Goal: Task Accomplishment & Management: Complete application form

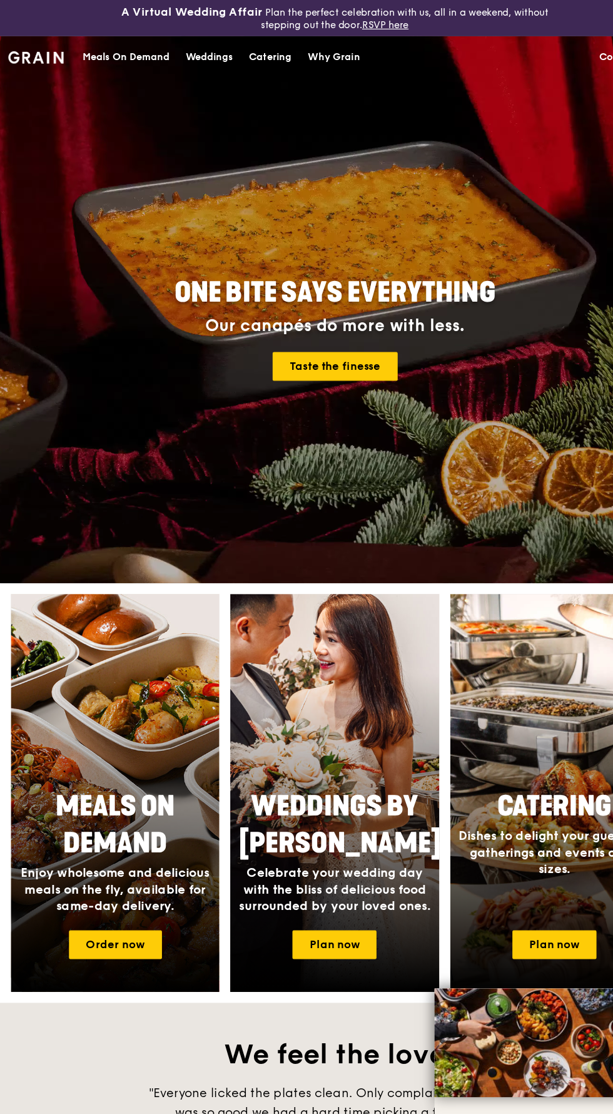
click at [136, 66] on div "Meals On Demand" at bounding box center [115, 53] width 79 height 38
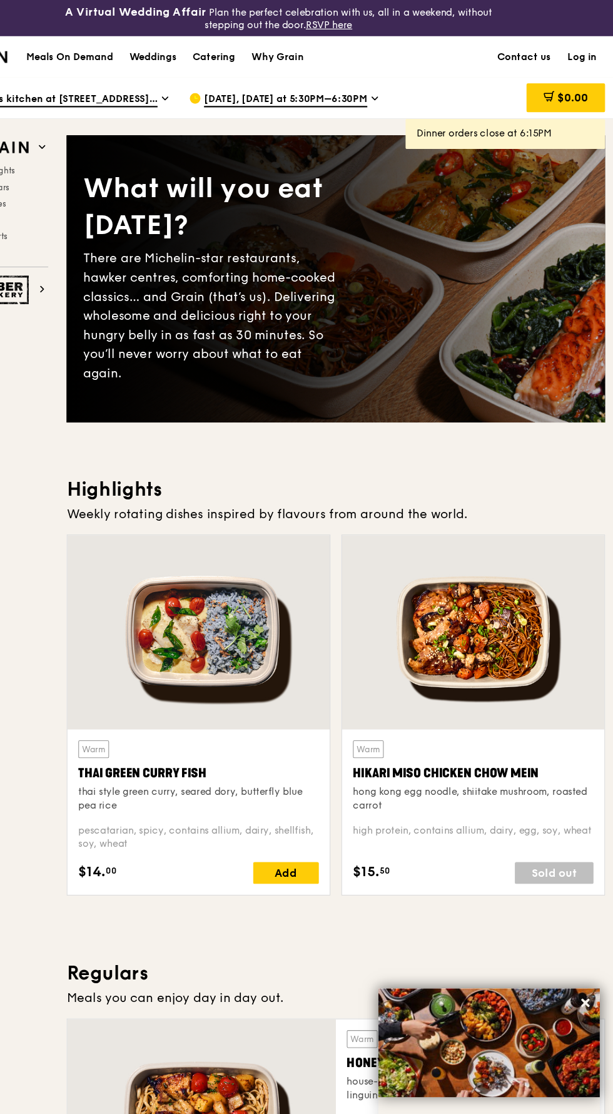
click at [581, 39] on link "Log in" at bounding box center [585, 53] width 42 height 38
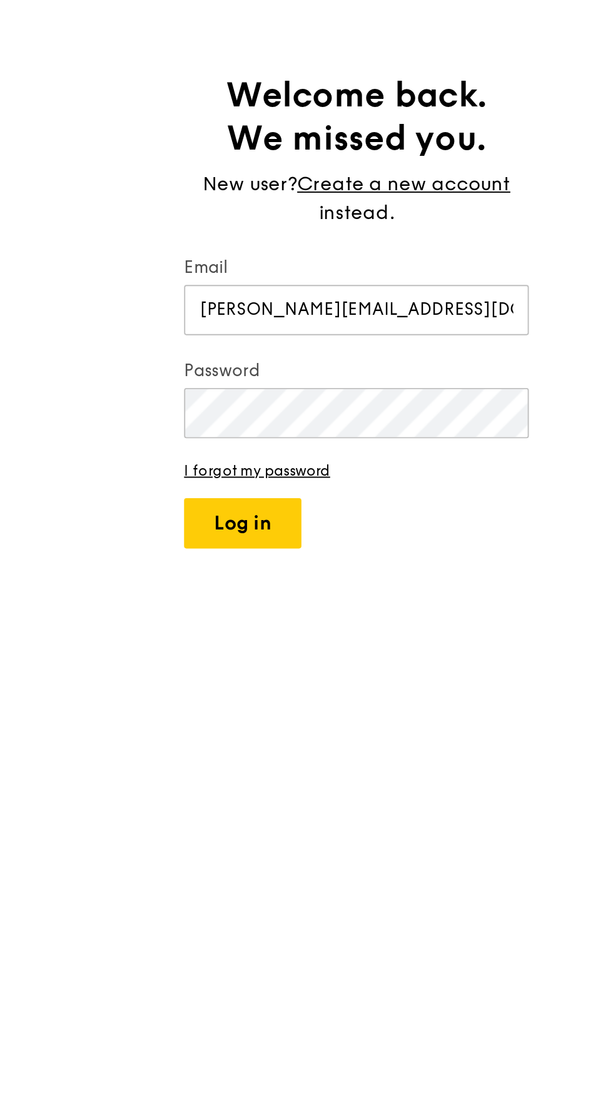
type input "[PERSON_NAME][EMAIL_ADDRESS][DOMAIN_NAME]"
click at [276, 351] on button "Log in" at bounding box center [246, 355] width 61 height 26
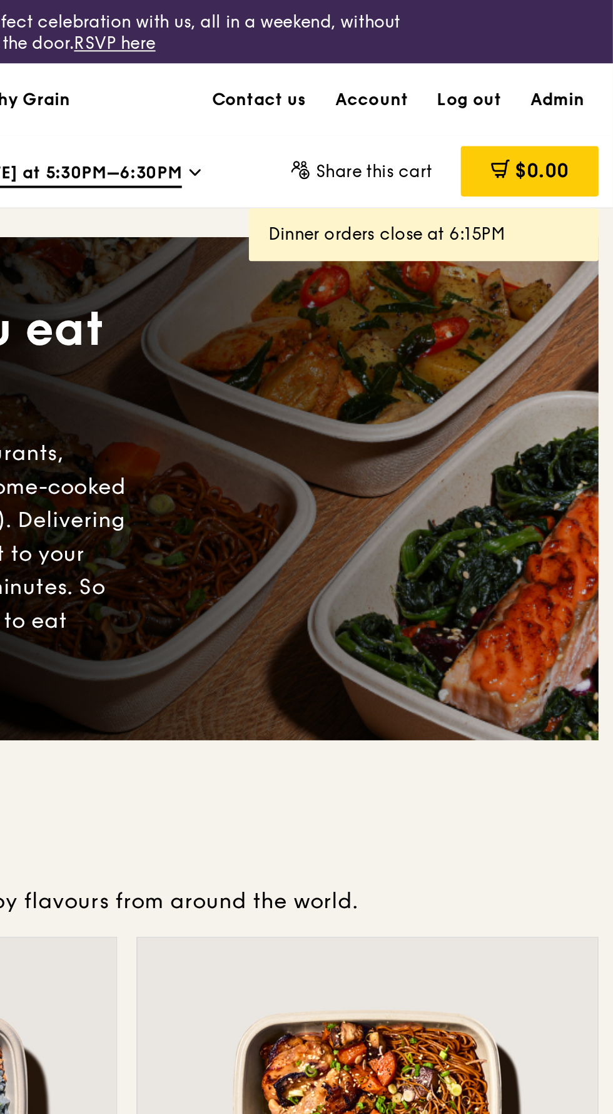
click at [591, 51] on link "Admin" at bounding box center [584, 53] width 43 height 38
select select "100"
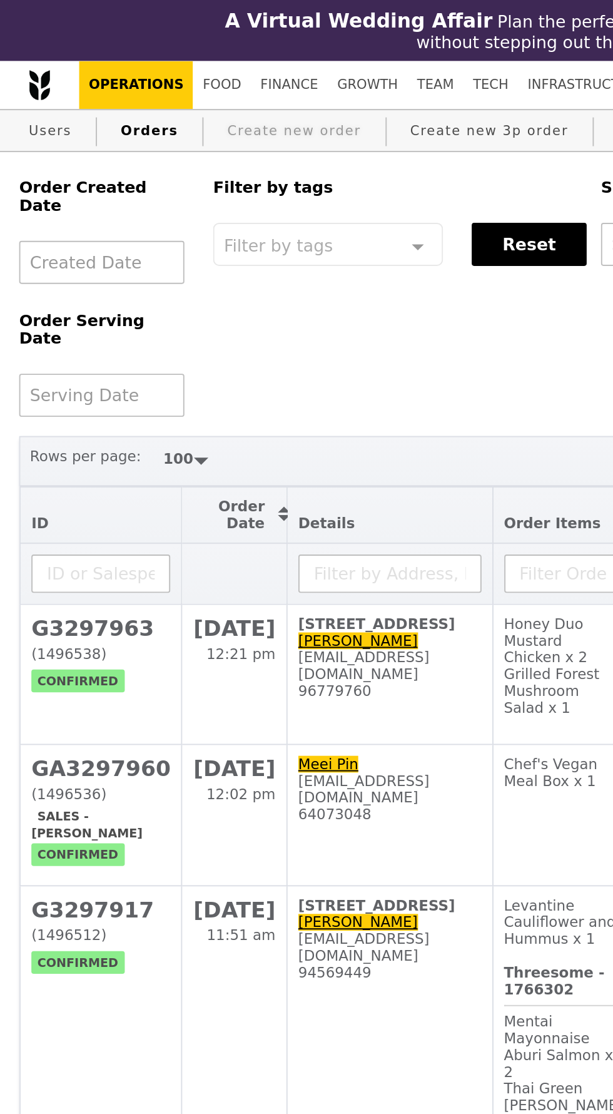
click at [151, 70] on link "Create new order" at bounding box center [154, 69] width 80 height 23
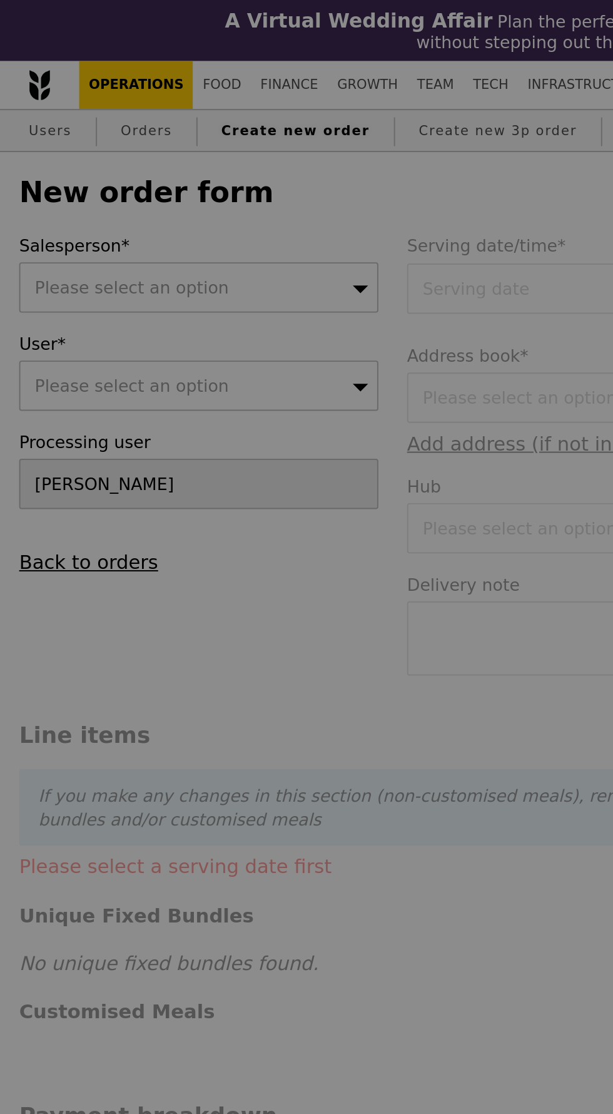
type input "Confirm"
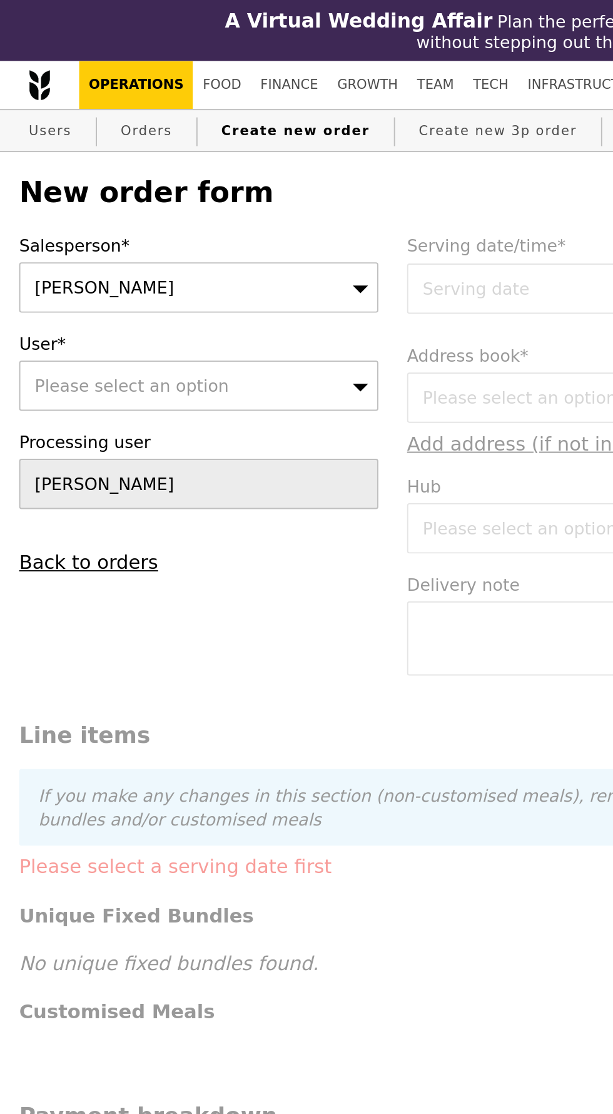
click at [142, 201] on div "Please select an option" at bounding box center [104, 201] width 188 height 26
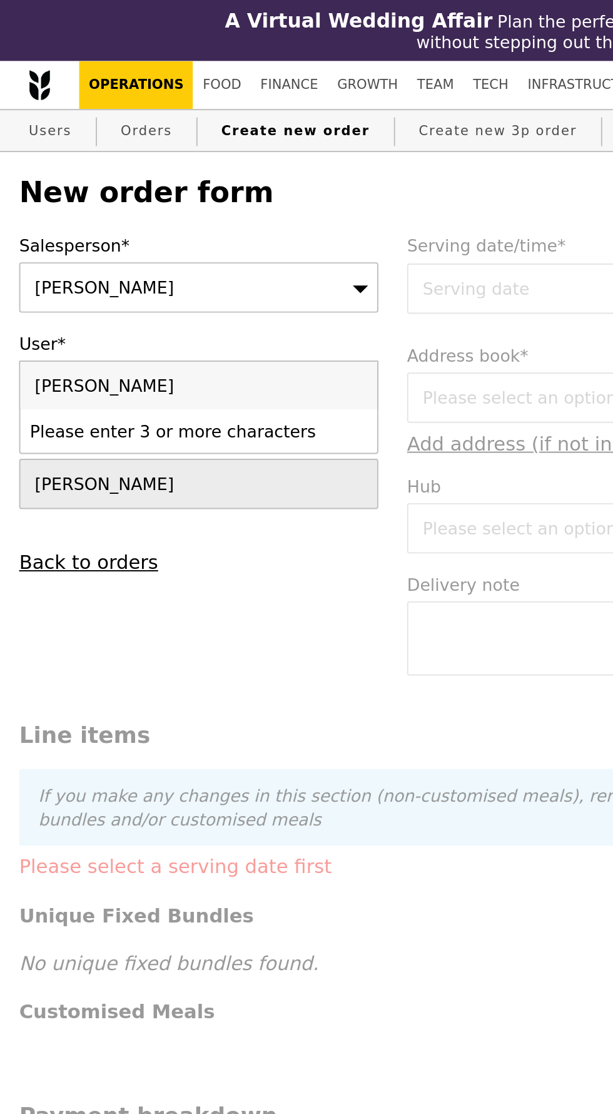
type input "[PERSON_NAME][EMAIL_ADDRESS][DOMAIN_NAME]"
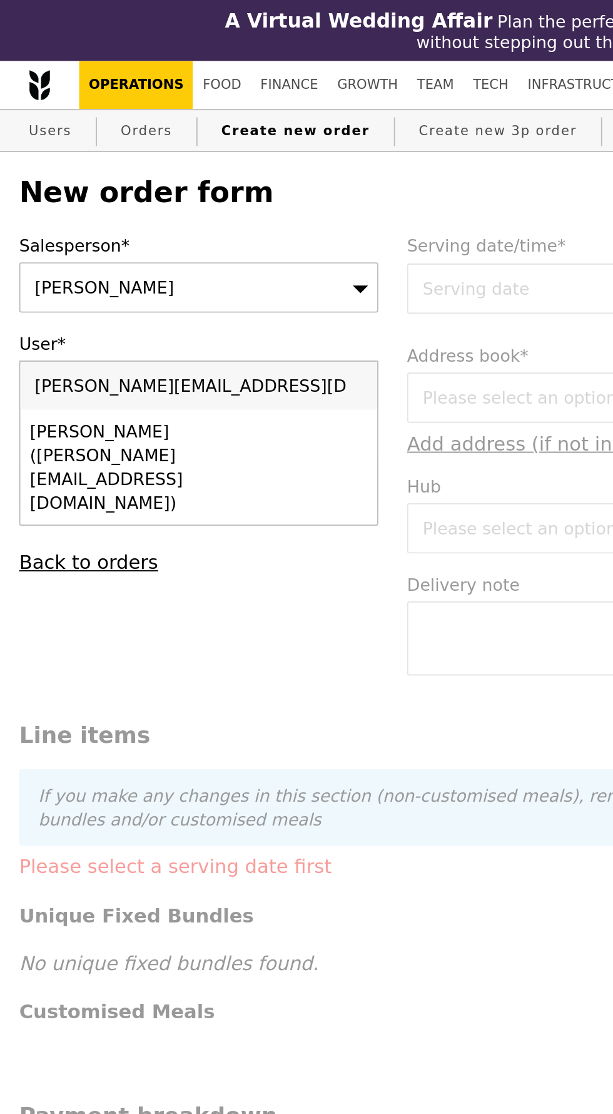
click at [143, 230] on div "[PERSON_NAME] ([PERSON_NAME][EMAIL_ADDRESS][DOMAIN_NAME])" at bounding box center [82, 244] width 132 height 50
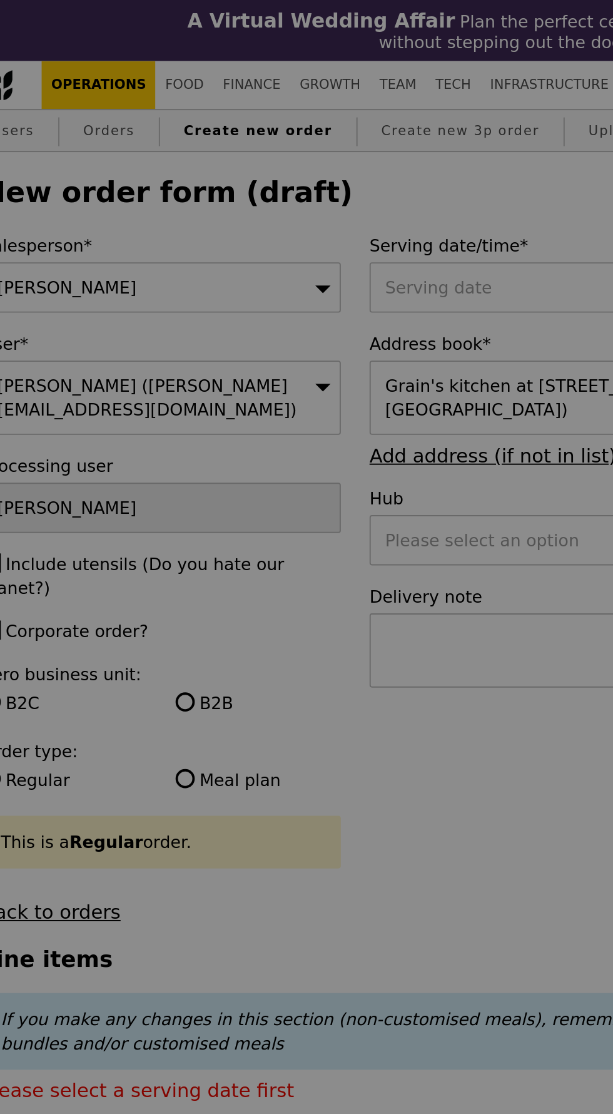
type input "Confirm"
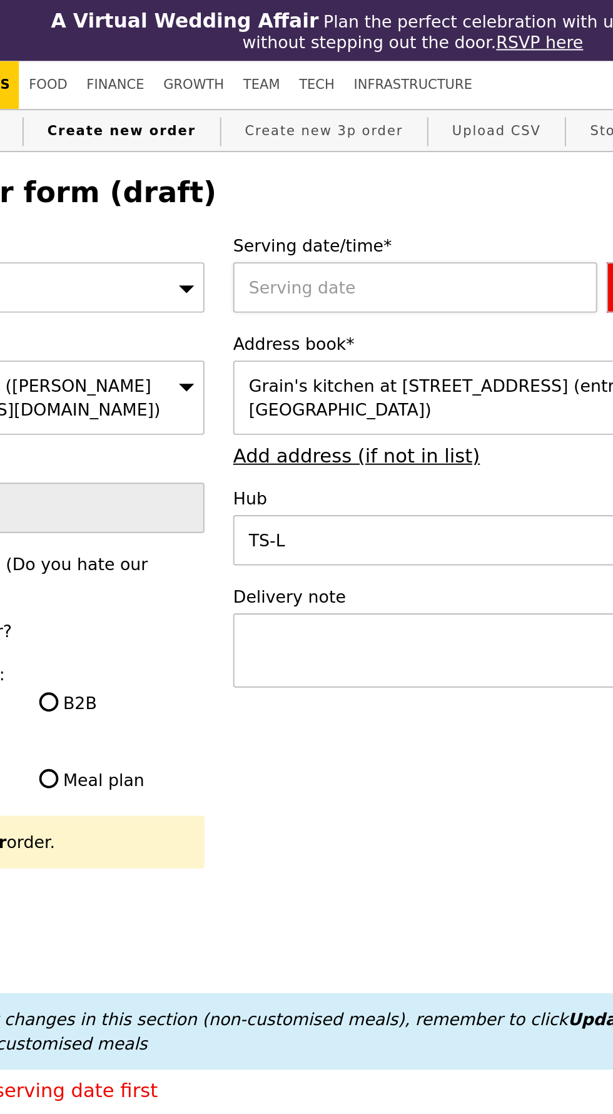
click at [342, 153] on div at bounding box center [310, 150] width 195 height 26
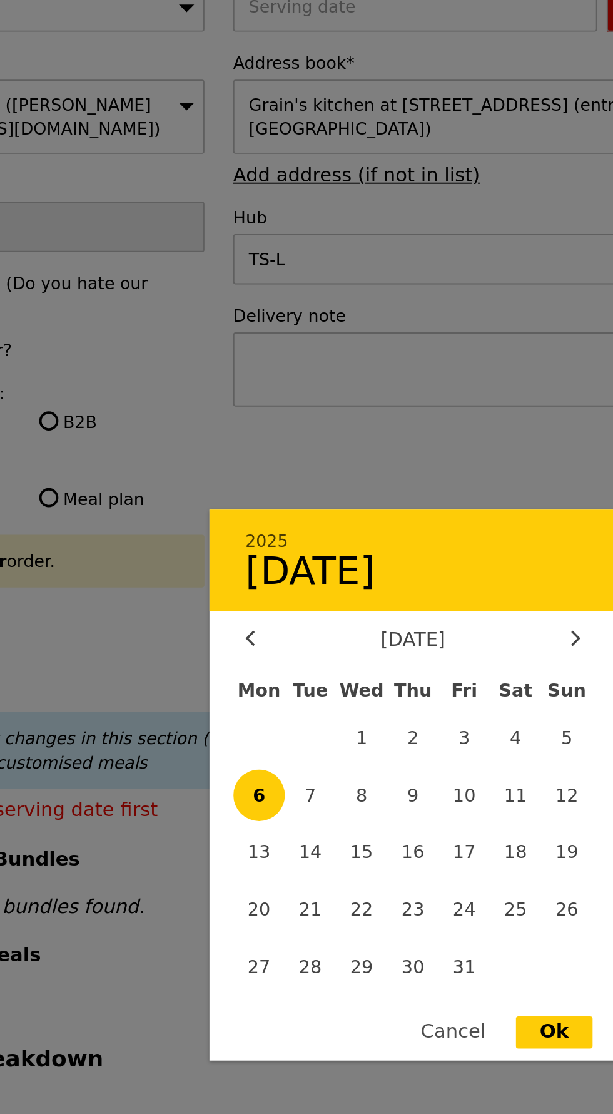
click at [382, 695] on div "Ok" at bounding box center [380, 686] width 40 height 17
type input "[DATE]"
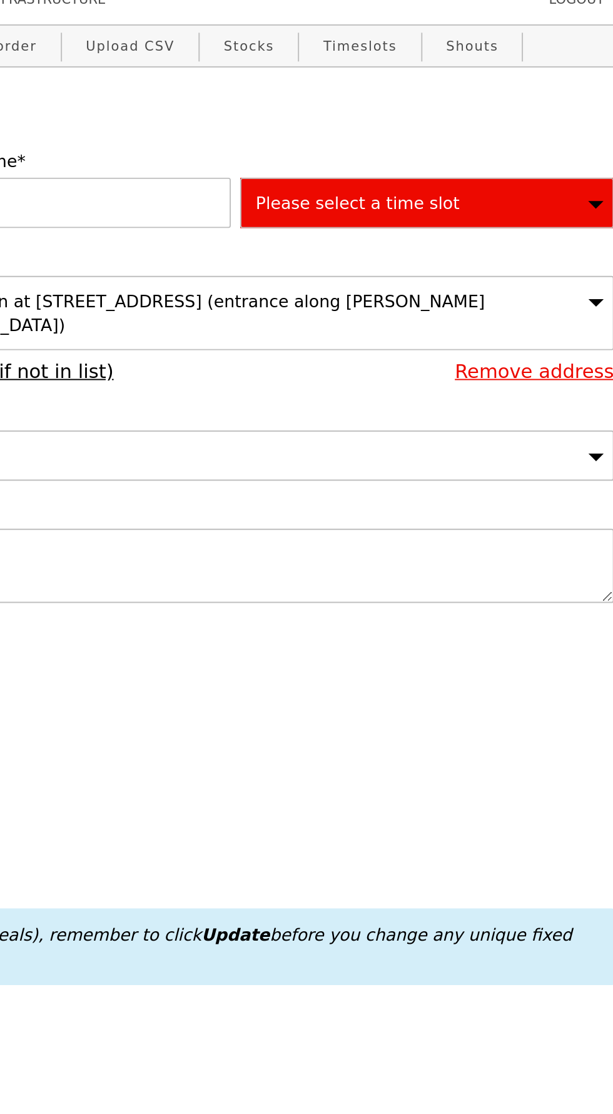
click at [537, 145] on div "Please select a time slot" at bounding box center [505, 150] width 195 height 26
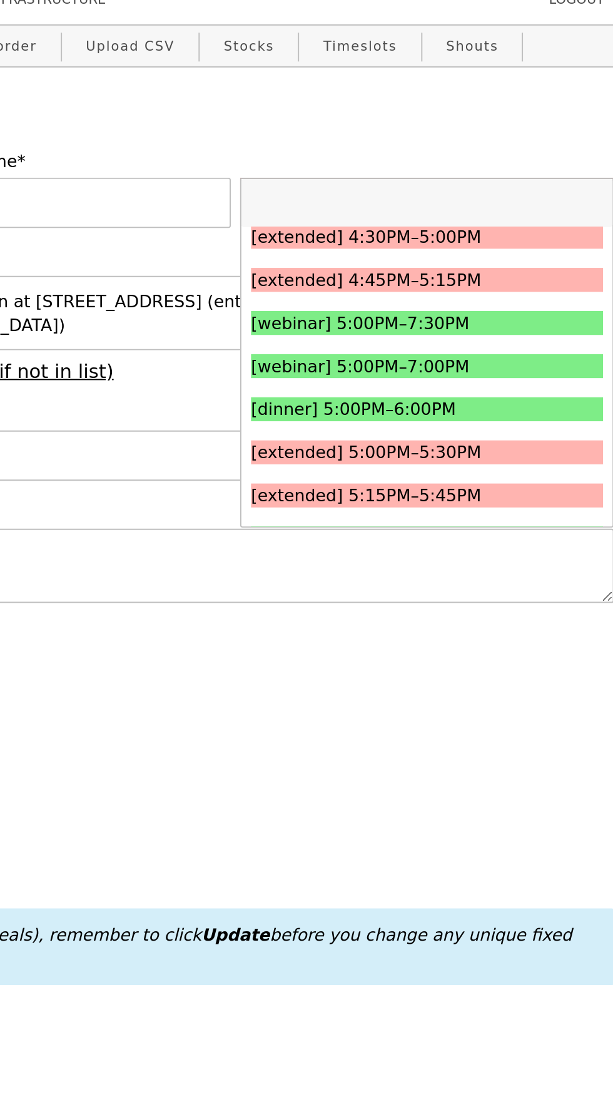
scroll to position [1260, 0]
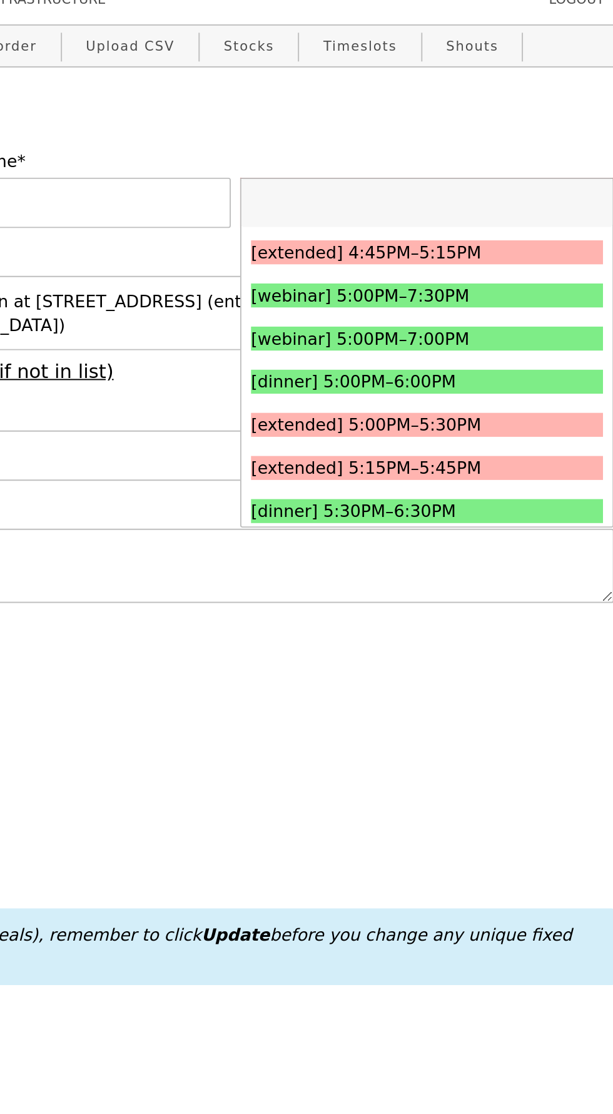
click at [512, 308] on div "[dinner] 5:30PM–6:30PM" at bounding box center [483, 311] width 138 height 13
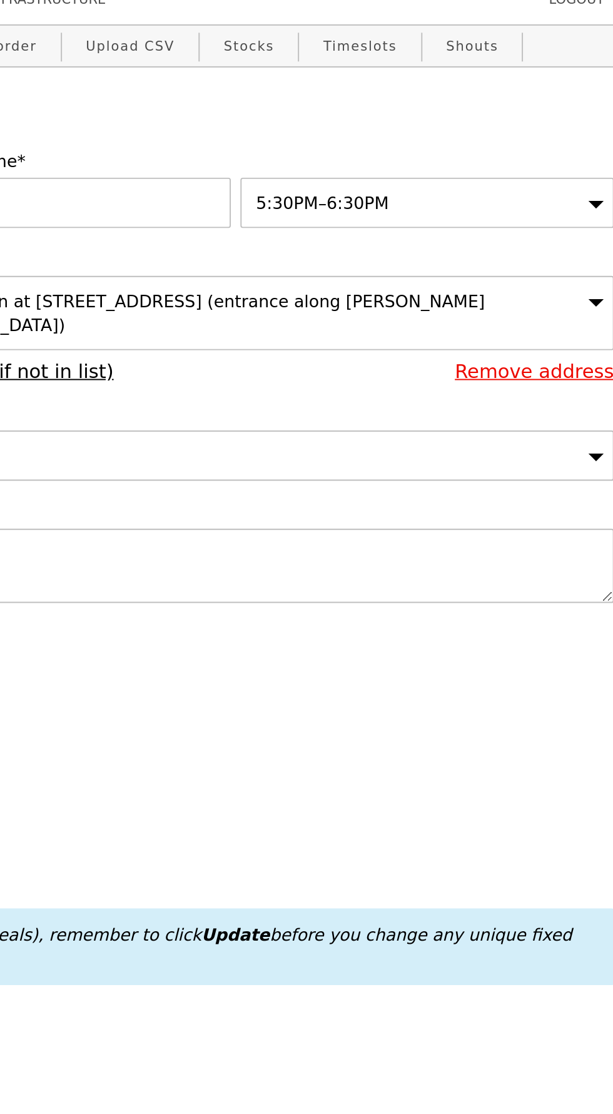
type input "Confirm"
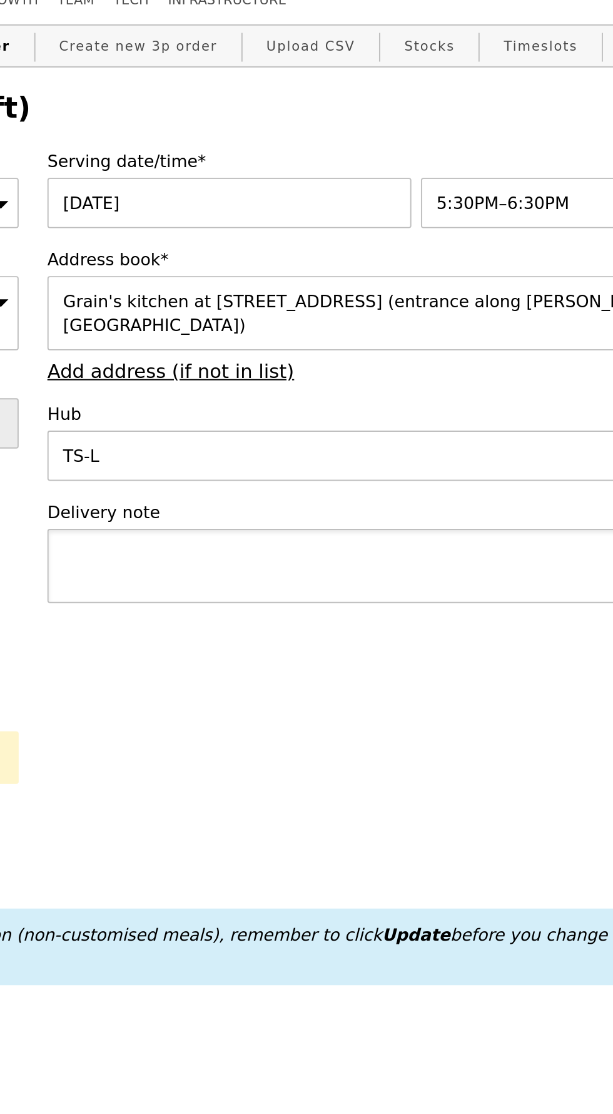
click at [371, 320] on textarea at bounding box center [408, 339] width 390 height 39
type textarea "D"
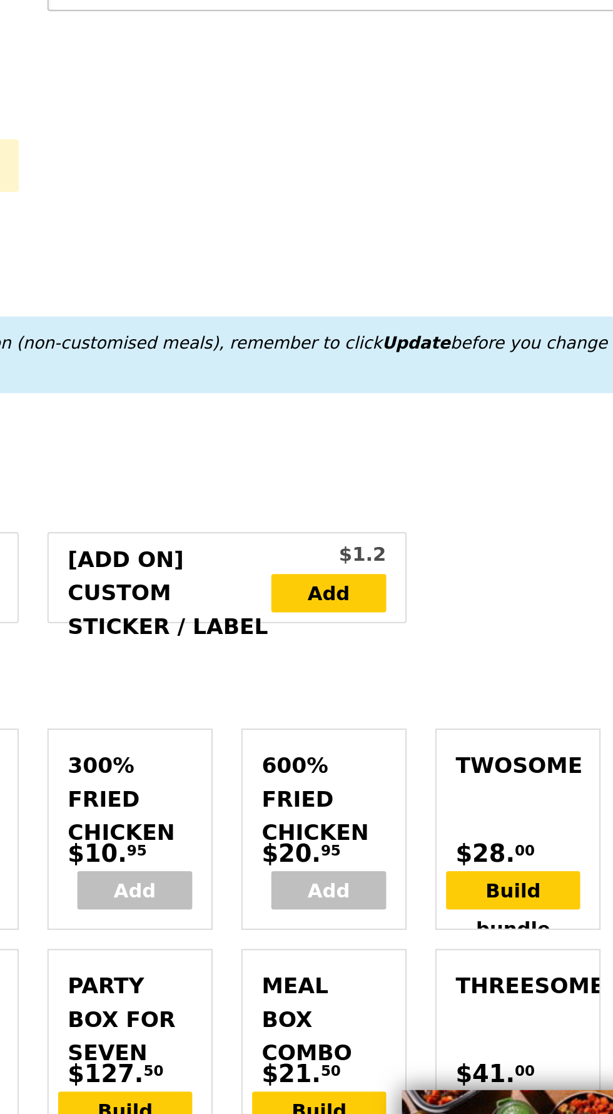
scroll to position [18, 0]
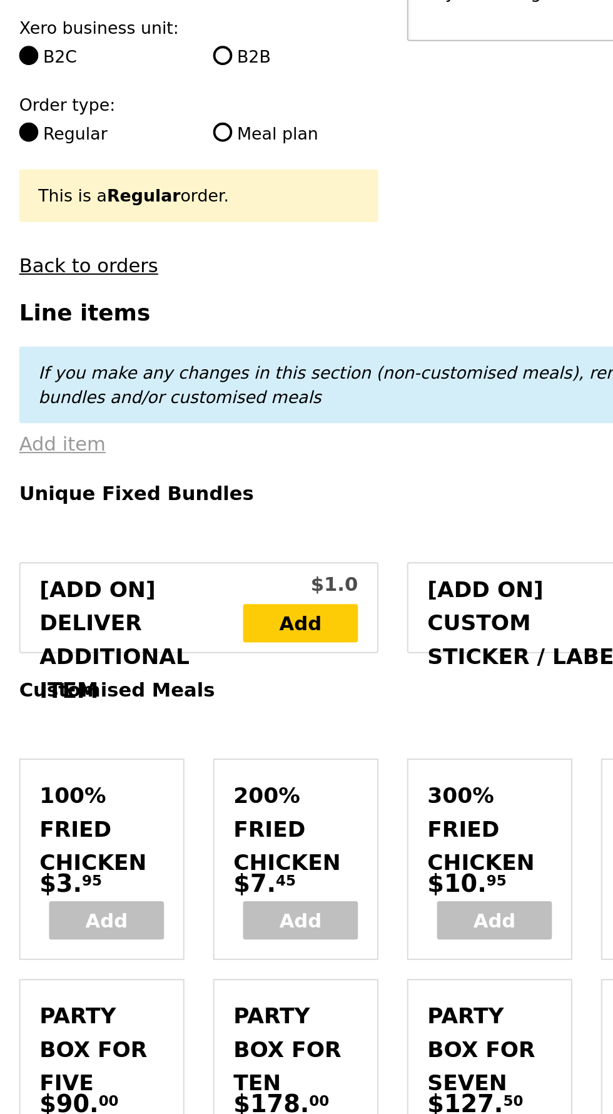
type textarea "Izzy collecting"
click at [41, 546] on link "Add item" at bounding box center [32, 552] width 45 height 12
type input "Confirm"
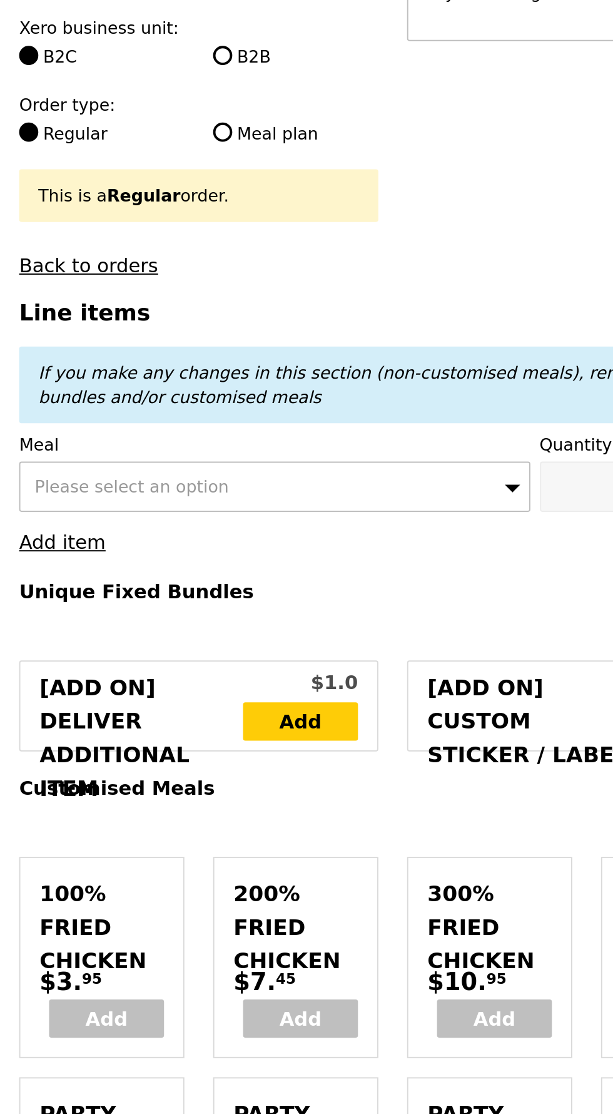
click at [141, 561] on div "Please select an option" at bounding box center [143, 574] width 267 height 26
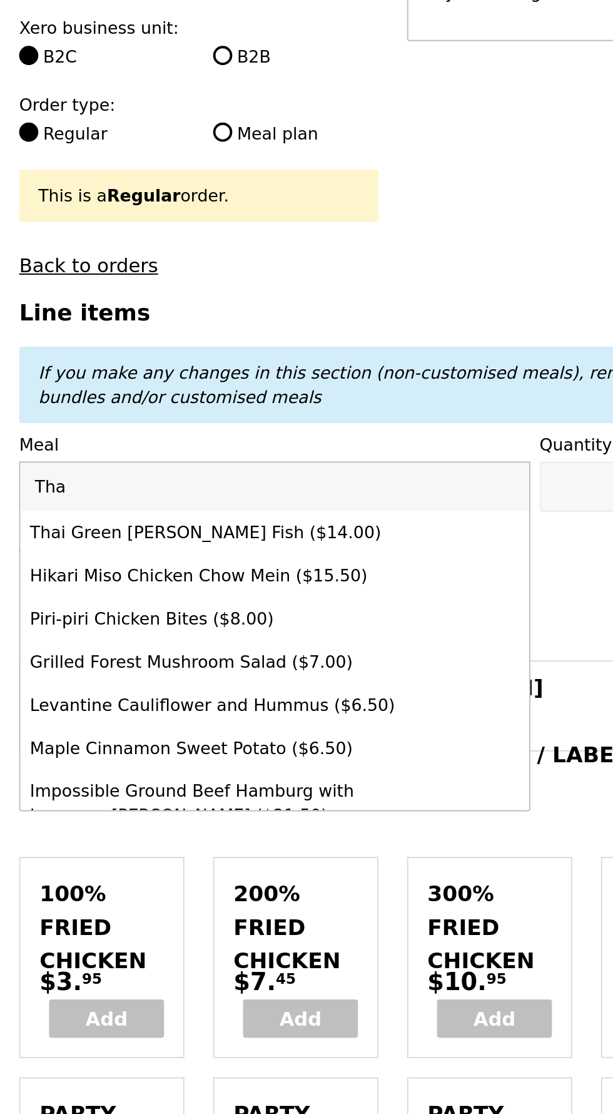
type input "Thai"
click at [181, 591] on div "Thai Green [PERSON_NAME] Fish ($14.00)" at bounding box center [111, 597] width 191 height 13
type input "Confirm anyway"
type input "0"
type input "1"
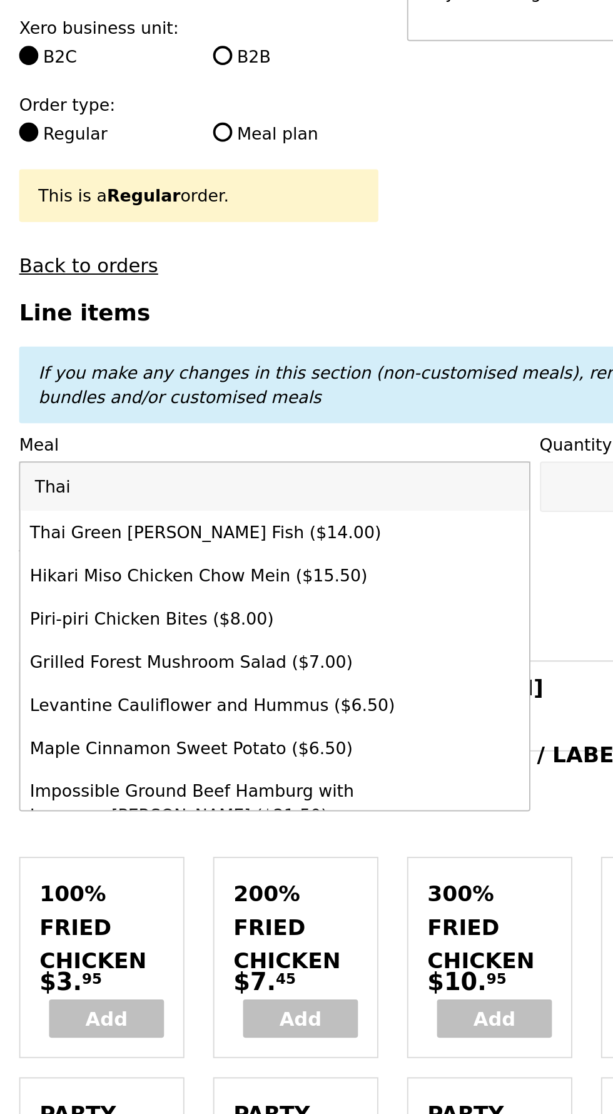
type input "14.0"
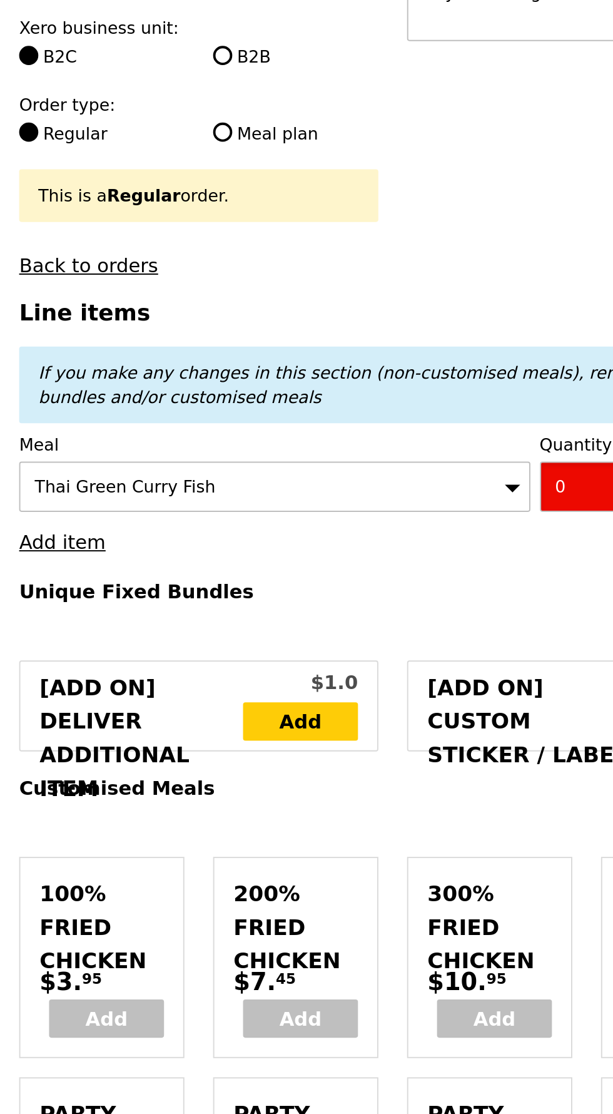
click at [299, 561] on input "0" at bounding box center [323, 574] width 83 height 26
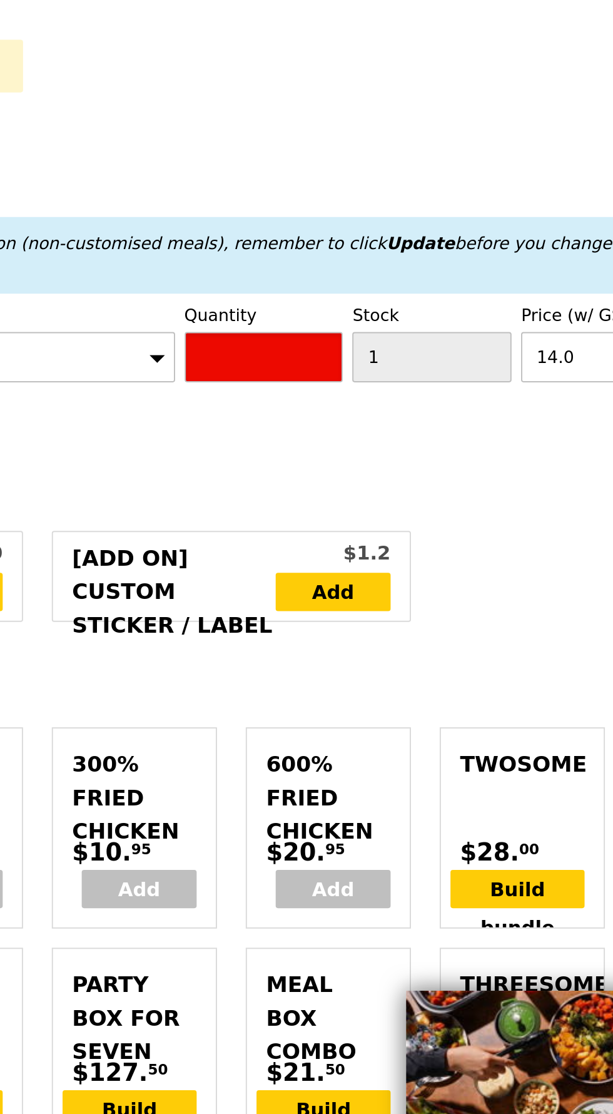
type input "1"
type input "Confirm"
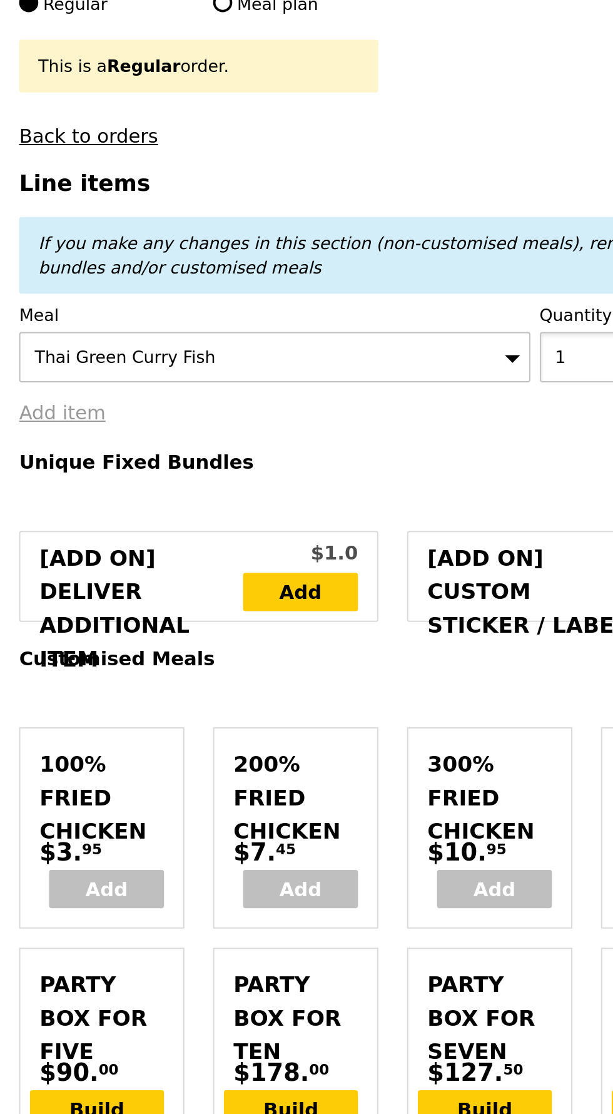
type input "1"
click at [41, 597] on link "Add item" at bounding box center [32, 603] width 45 height 12
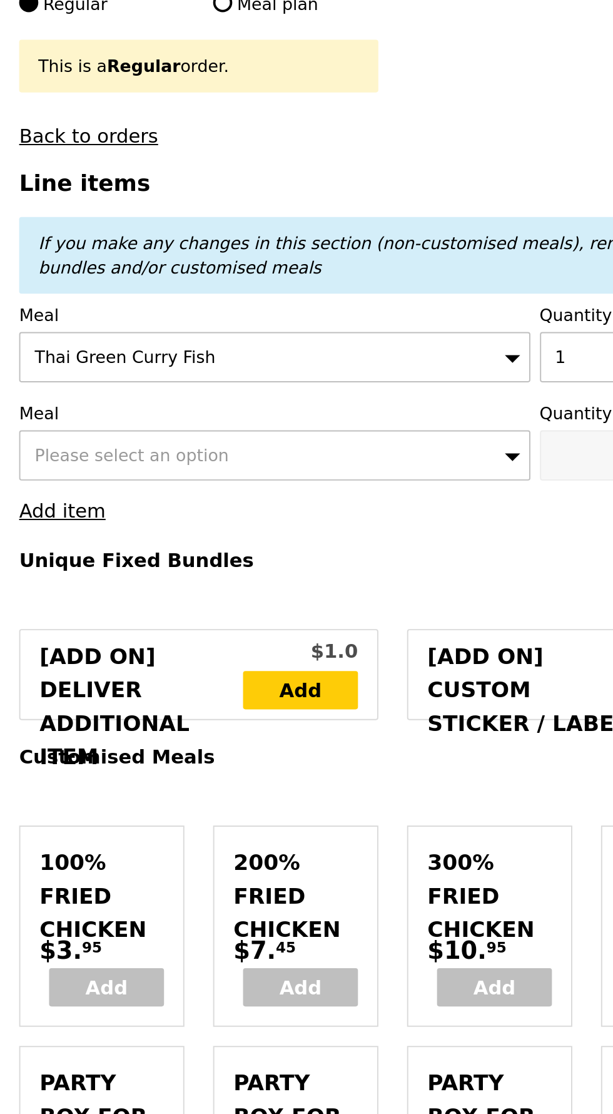
click at [143, 612] on div "Please select an option" at bounding box center [143, 625] width 267 height 26
type input "Loading..."
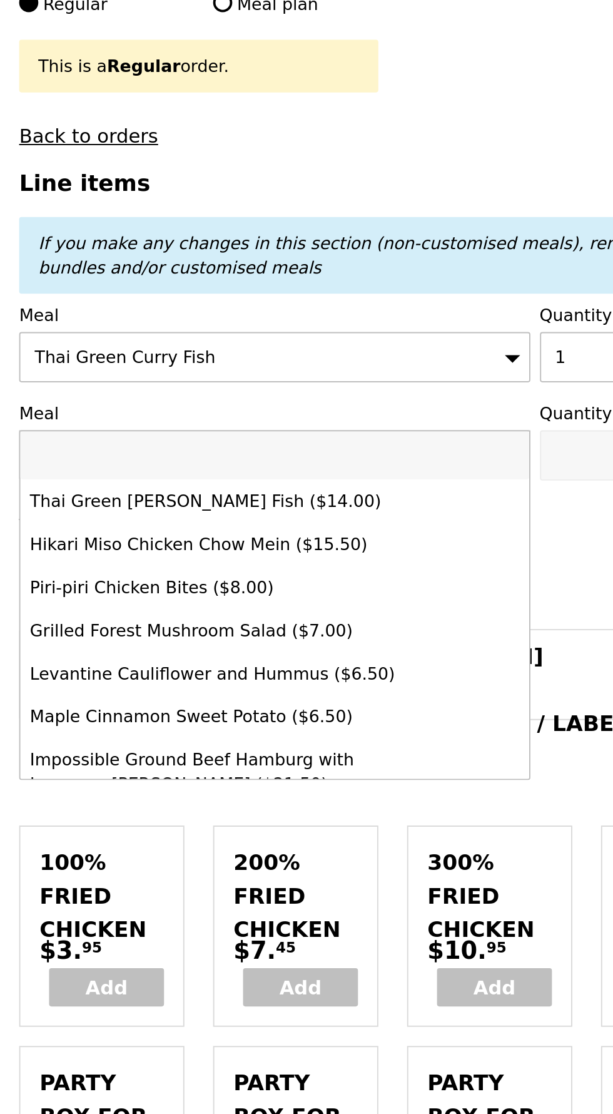
type input "14.00"
type input "H"
type input "Confirm"
type input "Hikari"
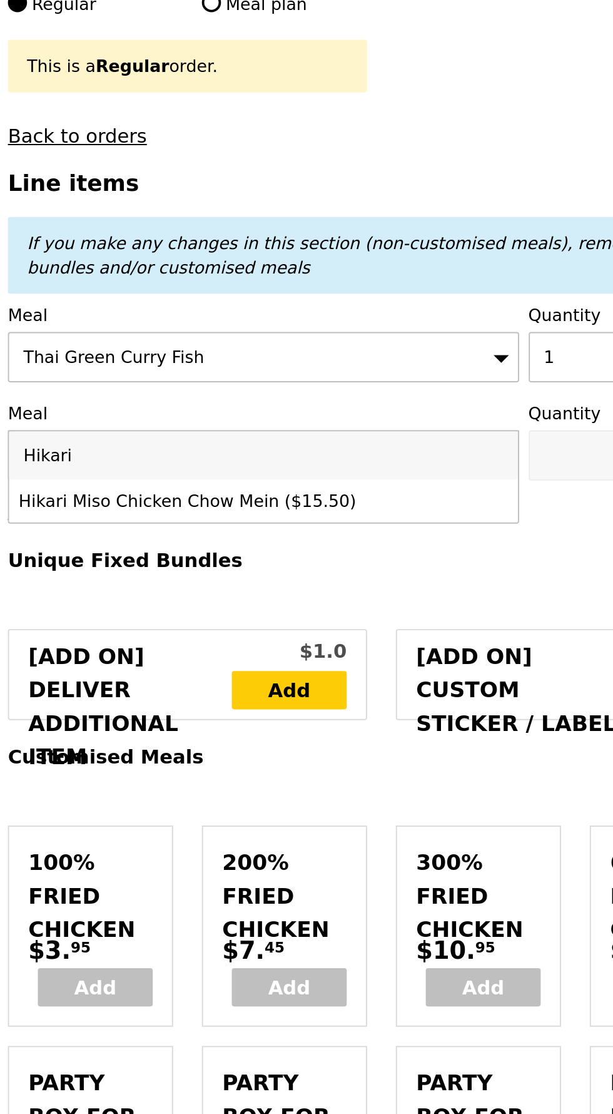
click at [199, 643] on div "Hikari Miso Chicken Chow Mein ($15.50)" at bounding box center [111, 649] width 191 height 13
type input "Confirm anyway"
type input "0"
type input "15.5"
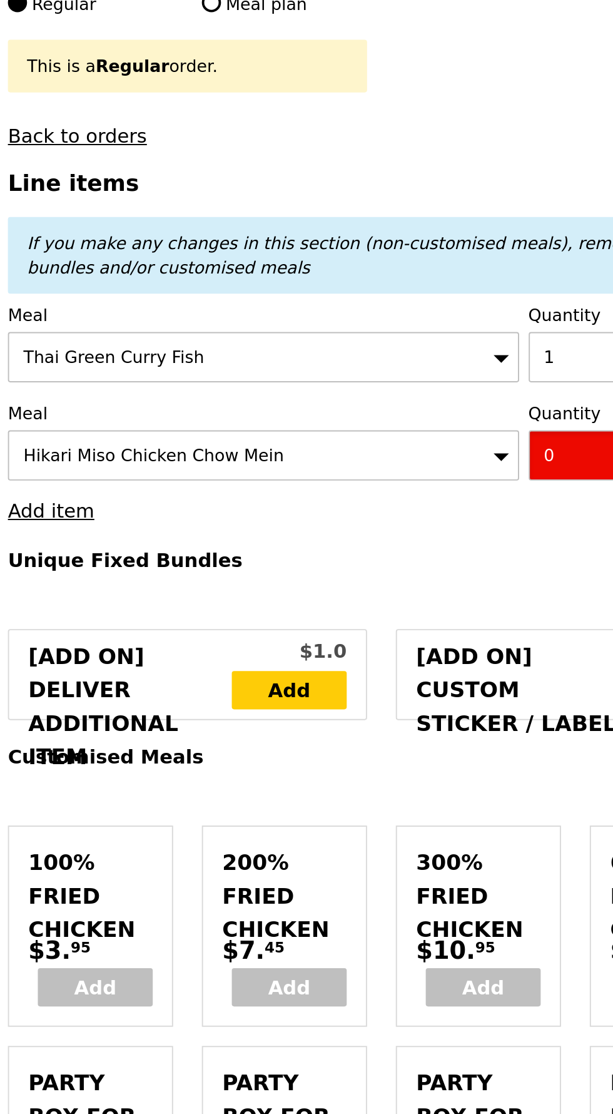
click at [302, 612] on input "0" at bounding box center [323, 625] width 83 height 26
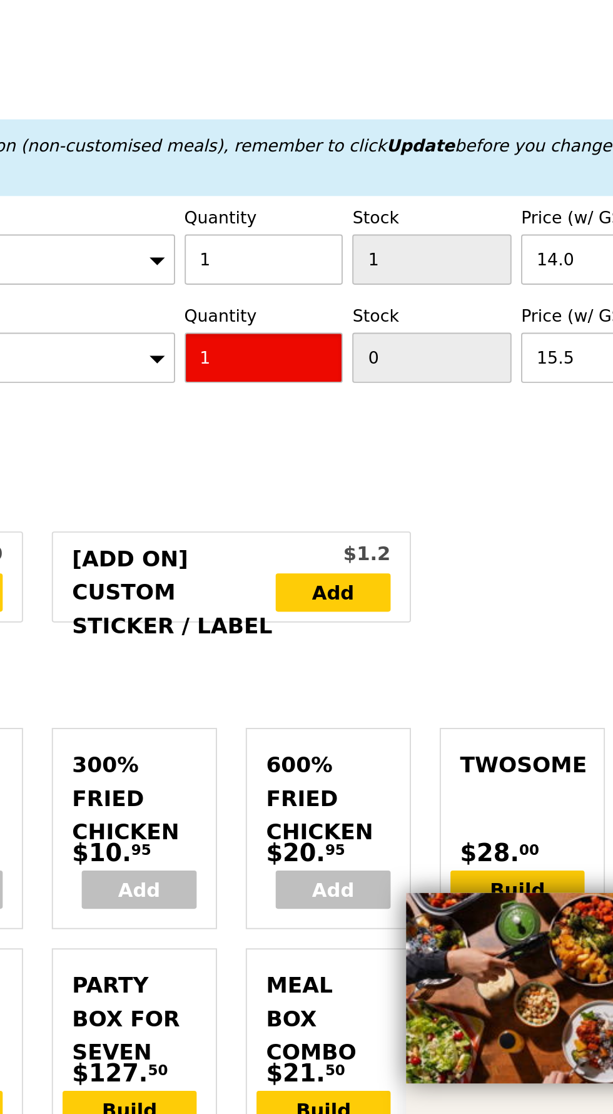
type input "1"
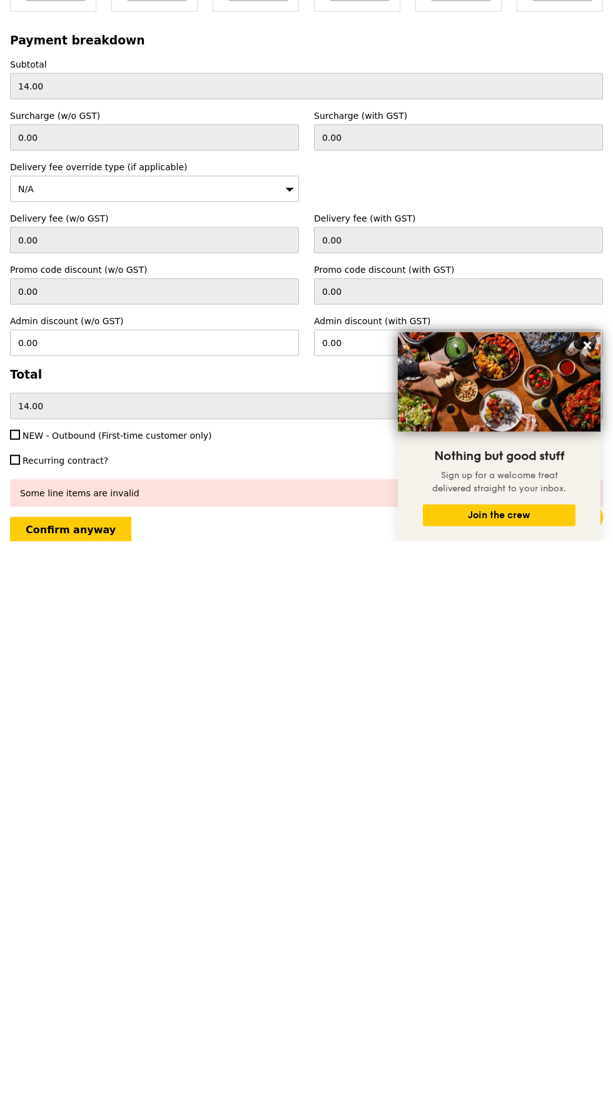
scroll to position [3557, 0]
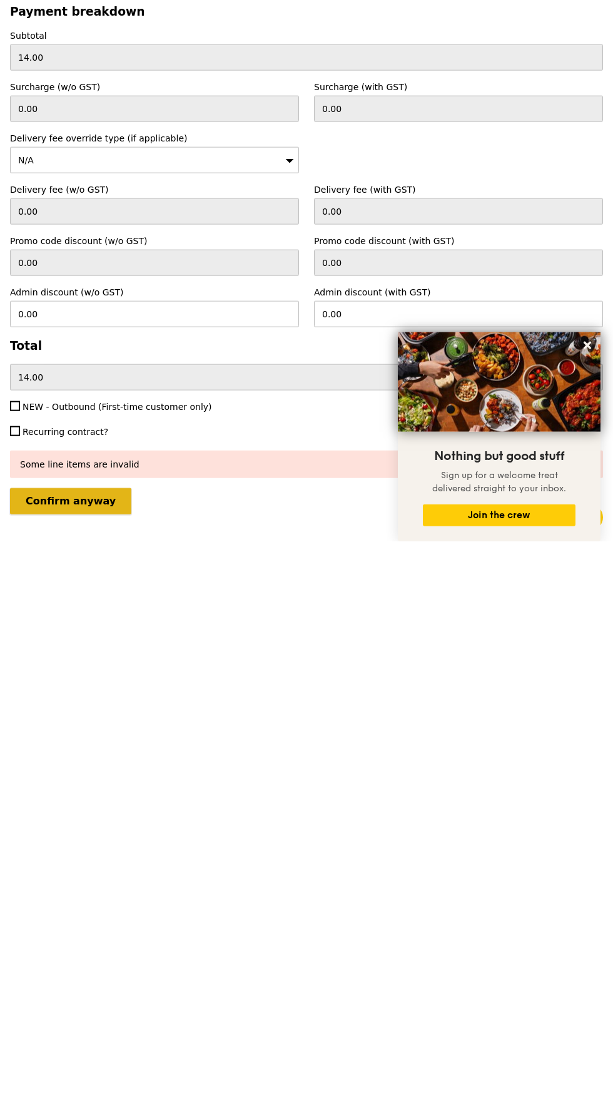
click at [40, 1061] on input "Confirm anyway" at bounding box center [70, 1074] width 121 height 26
type input "Loading..."
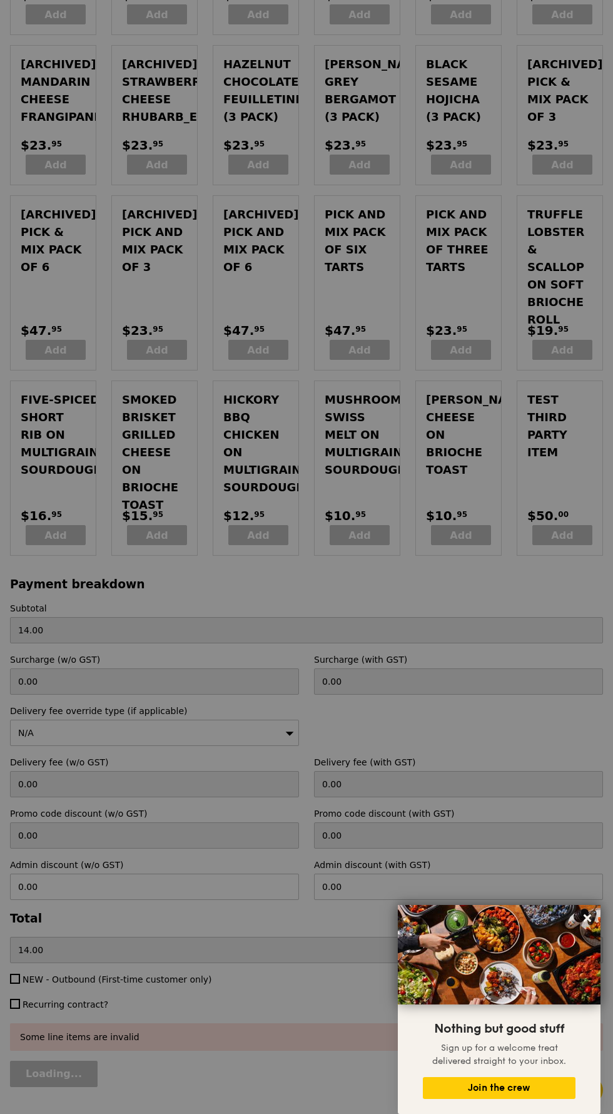
type input "29.50"
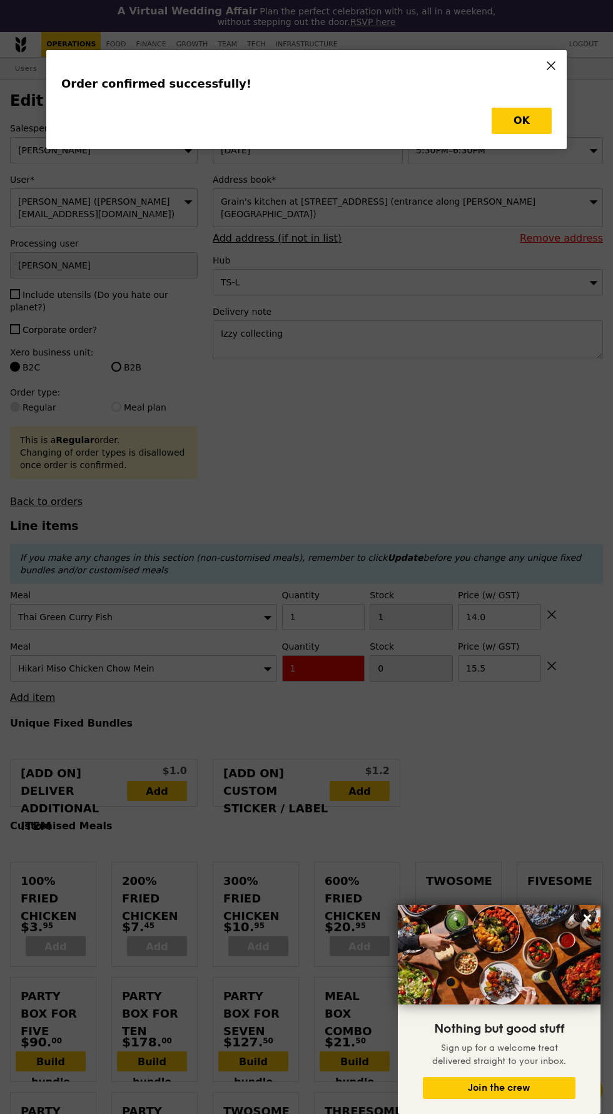
type input "Loading..."
type input "0"
type input "15.50"
type input "1"
type input "14.00"
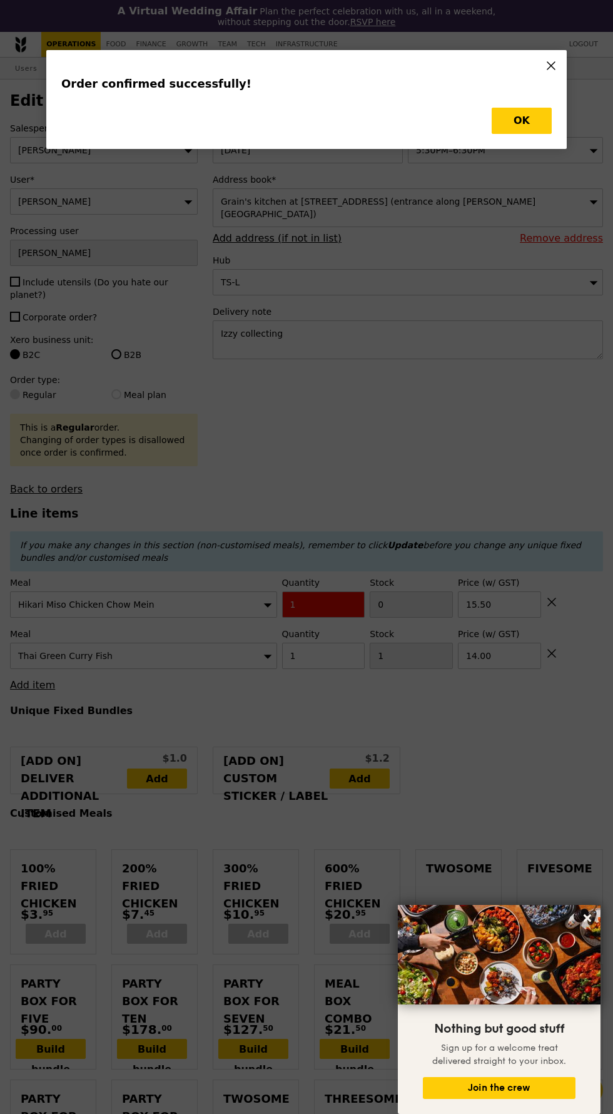
type input "-1"
type input "0"
type input "Update"
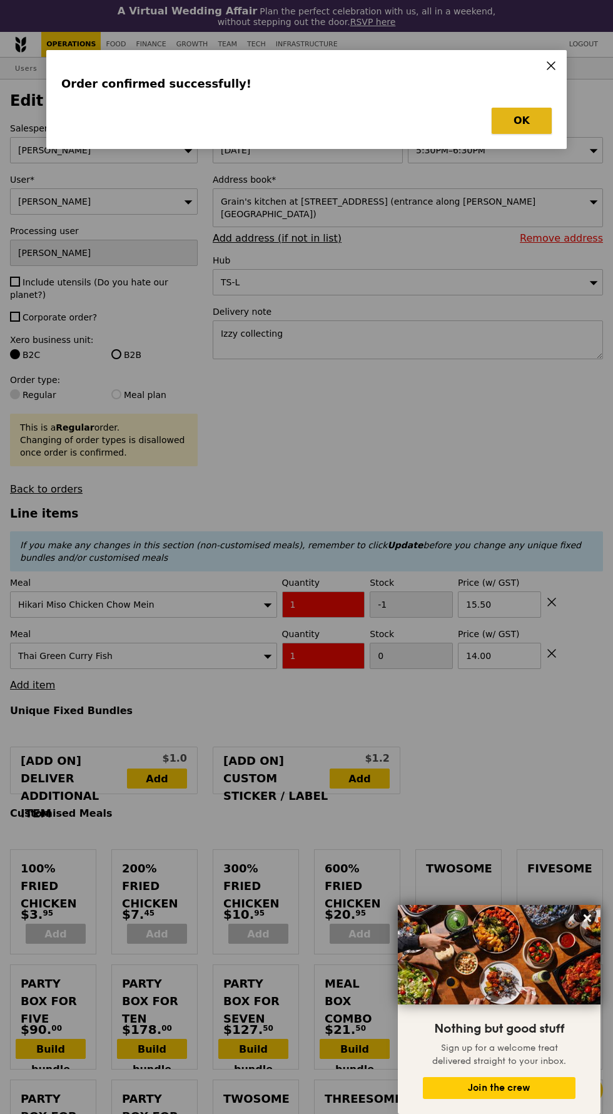
click at [527, 116] on button "OK" at bounding box center [522, 121] width 60 height 26
